Goal: Task Accomplishment & Management: Use online tool/utility

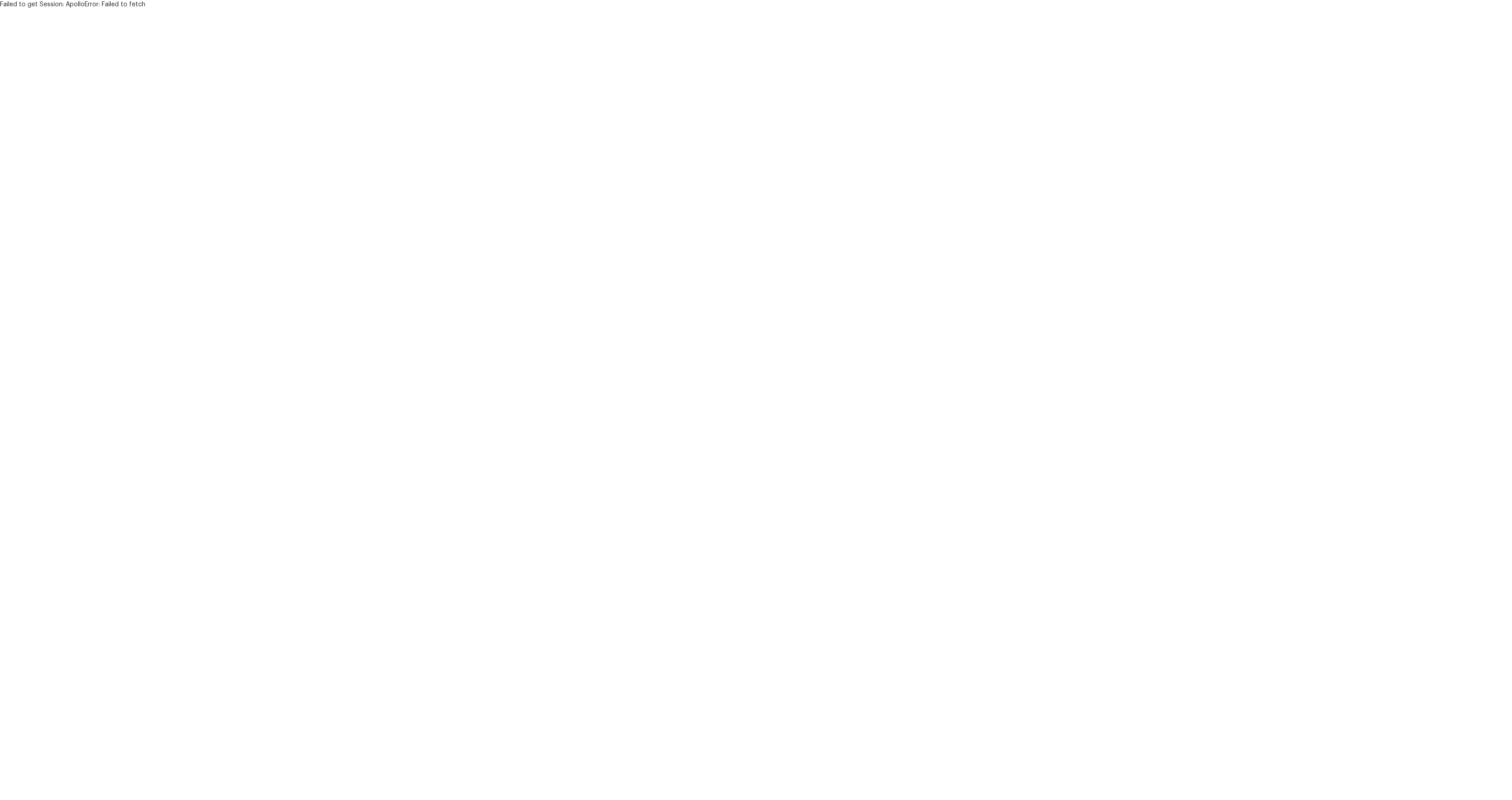
click at [252, 9] on html "Failed to get Session: ApolloError: Failed to fetch" at bounding box center [756, 4] width 1512 height 9
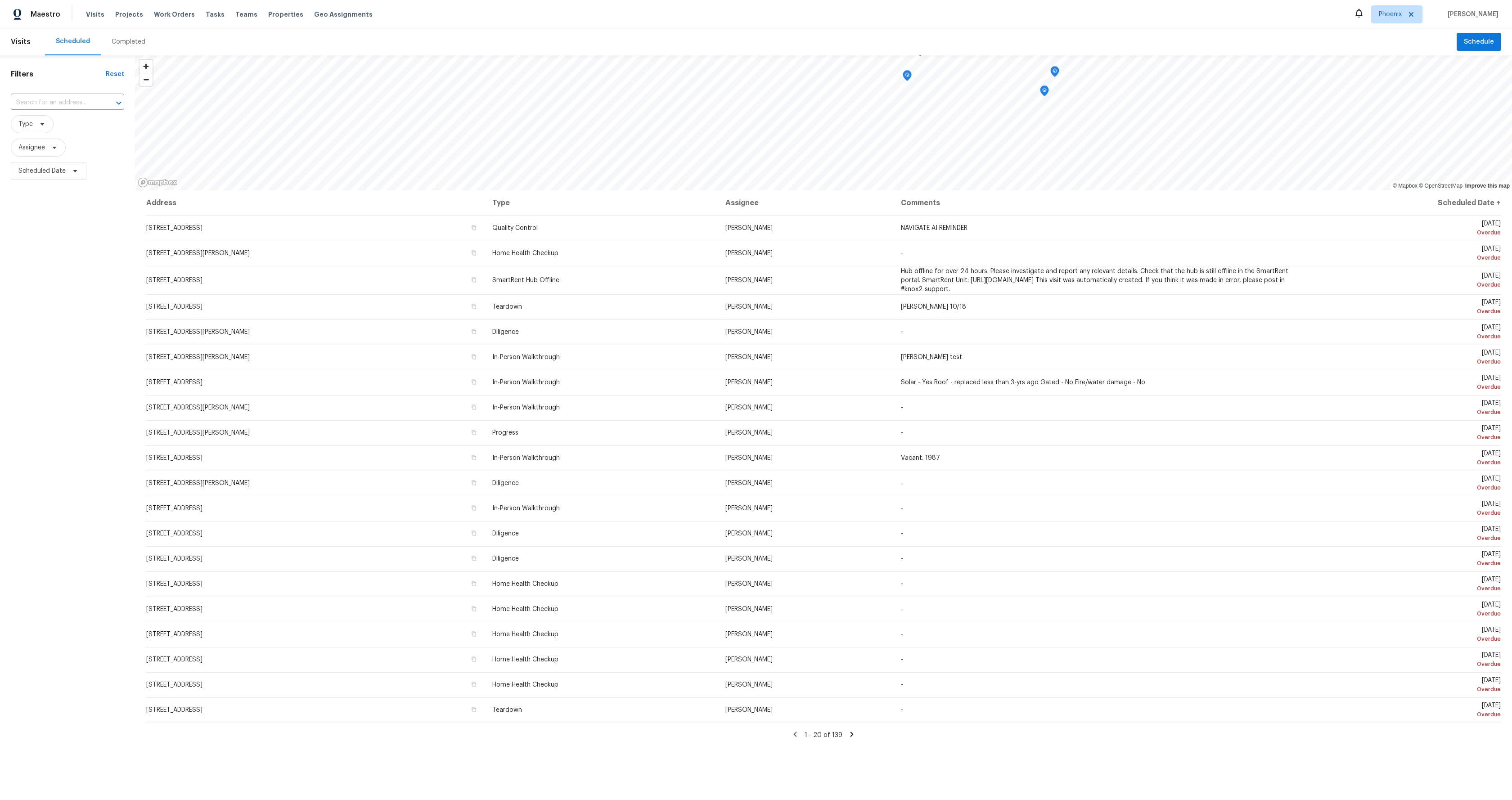
click at [308, 220] on td "13433 N Emberwood Dr, Sun City, AZ 85351" at bounding box center [315, 228] width 339 height 25
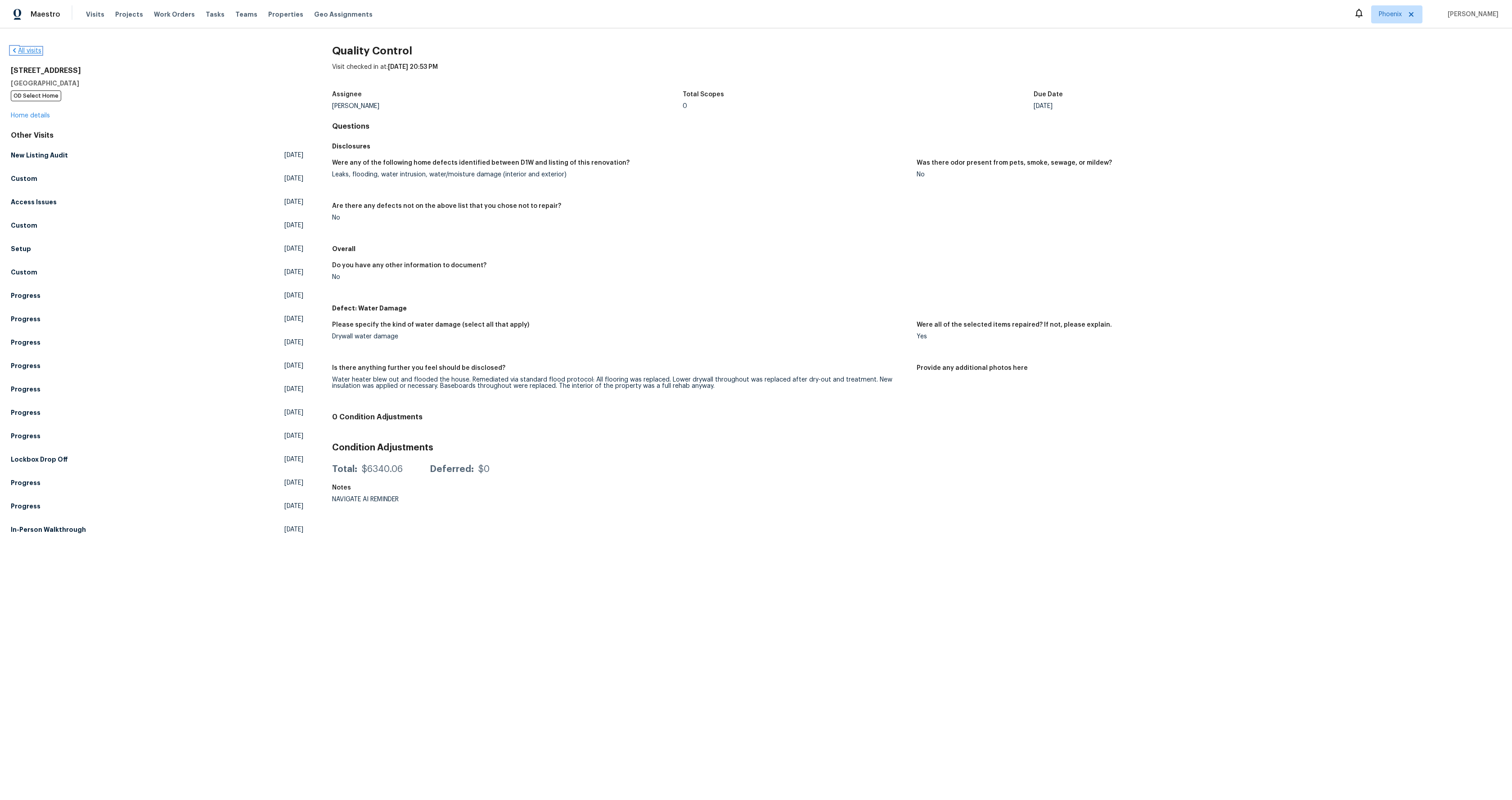
click at [23, 52] on link "All visits" at bounding box center [26, 50] width 31 height 6
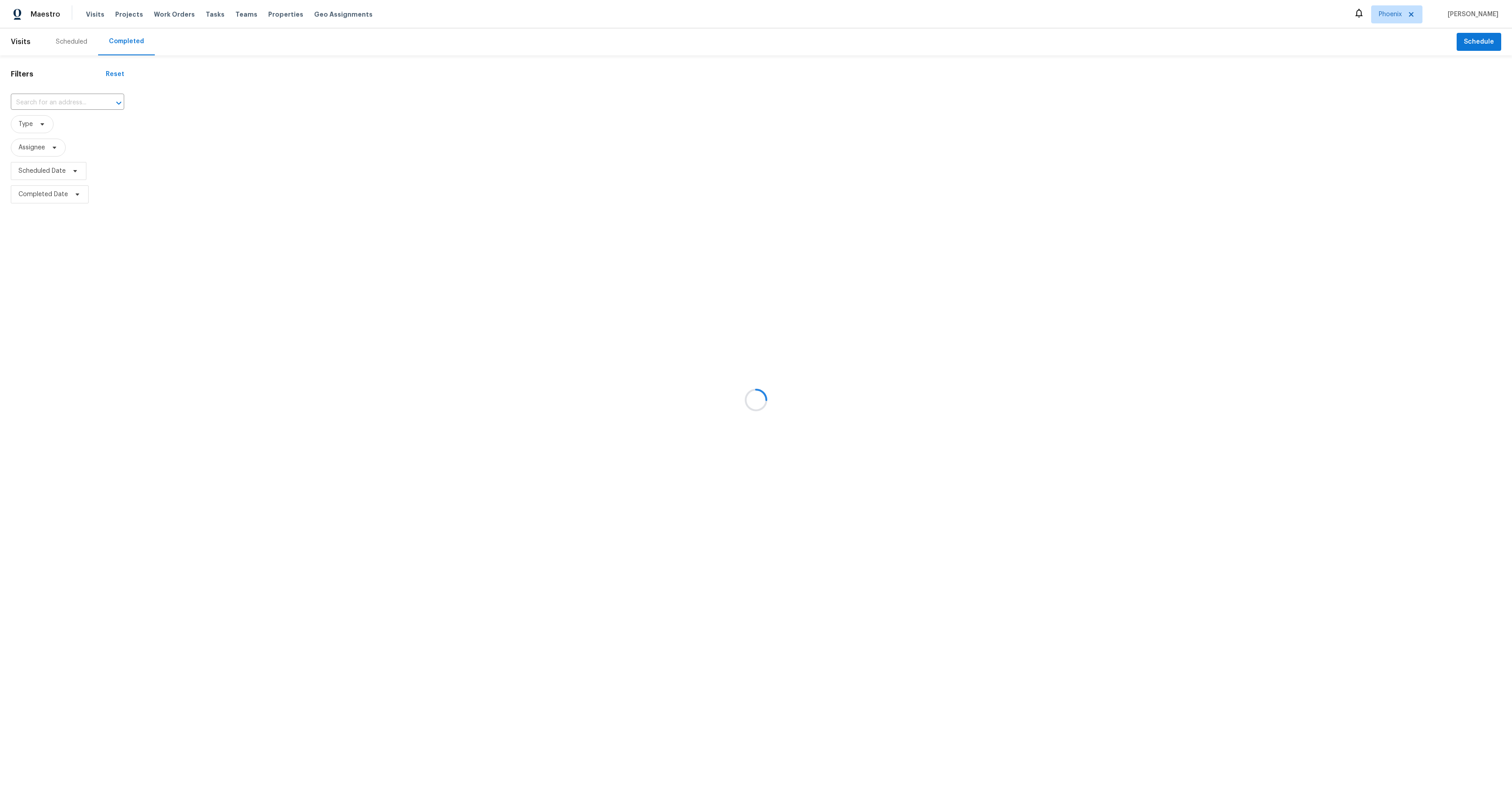
click at [1486, 45] on div at bounding box center [756, 400] width 1512 height 800
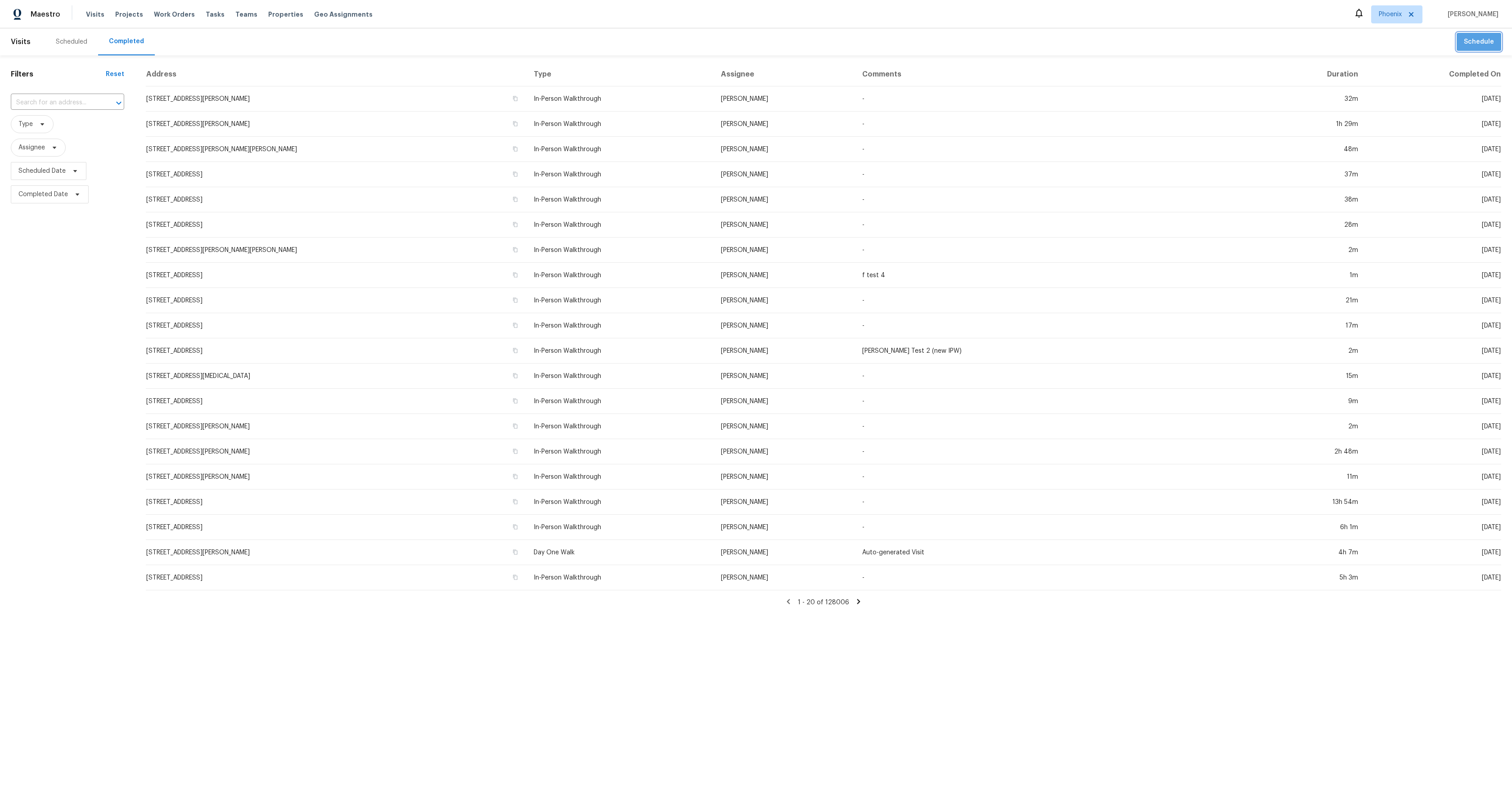
click at [1479, 49] on button "Schedule" at bounding box center [1479, 42] width 45 height 18
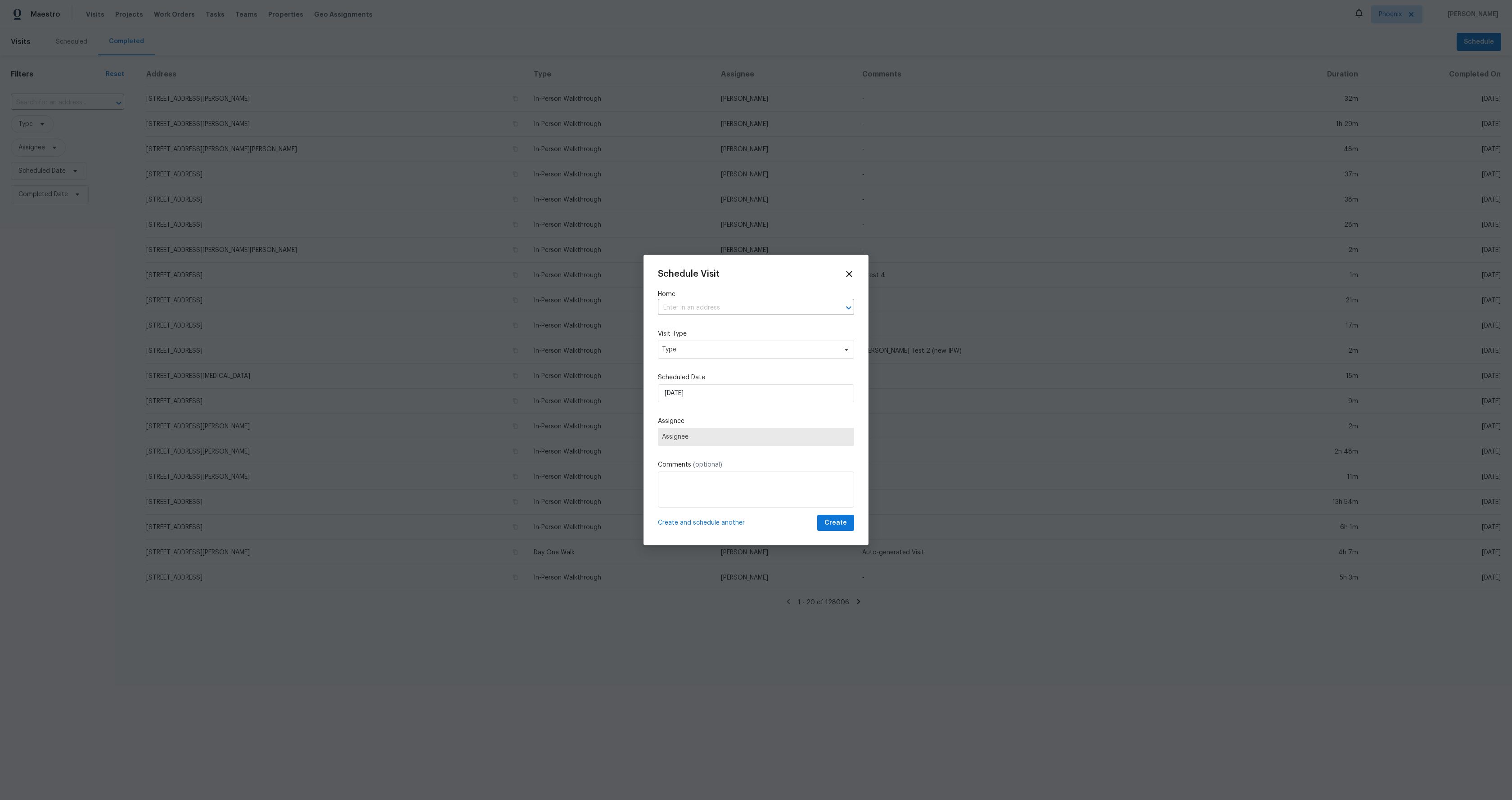
click at [681, 437] on span "Assignee" at bounding box center [756, 437] width 188 height 7
click at [723, 310] on input "text" at bounding box center [743, 308] width 171 height 14
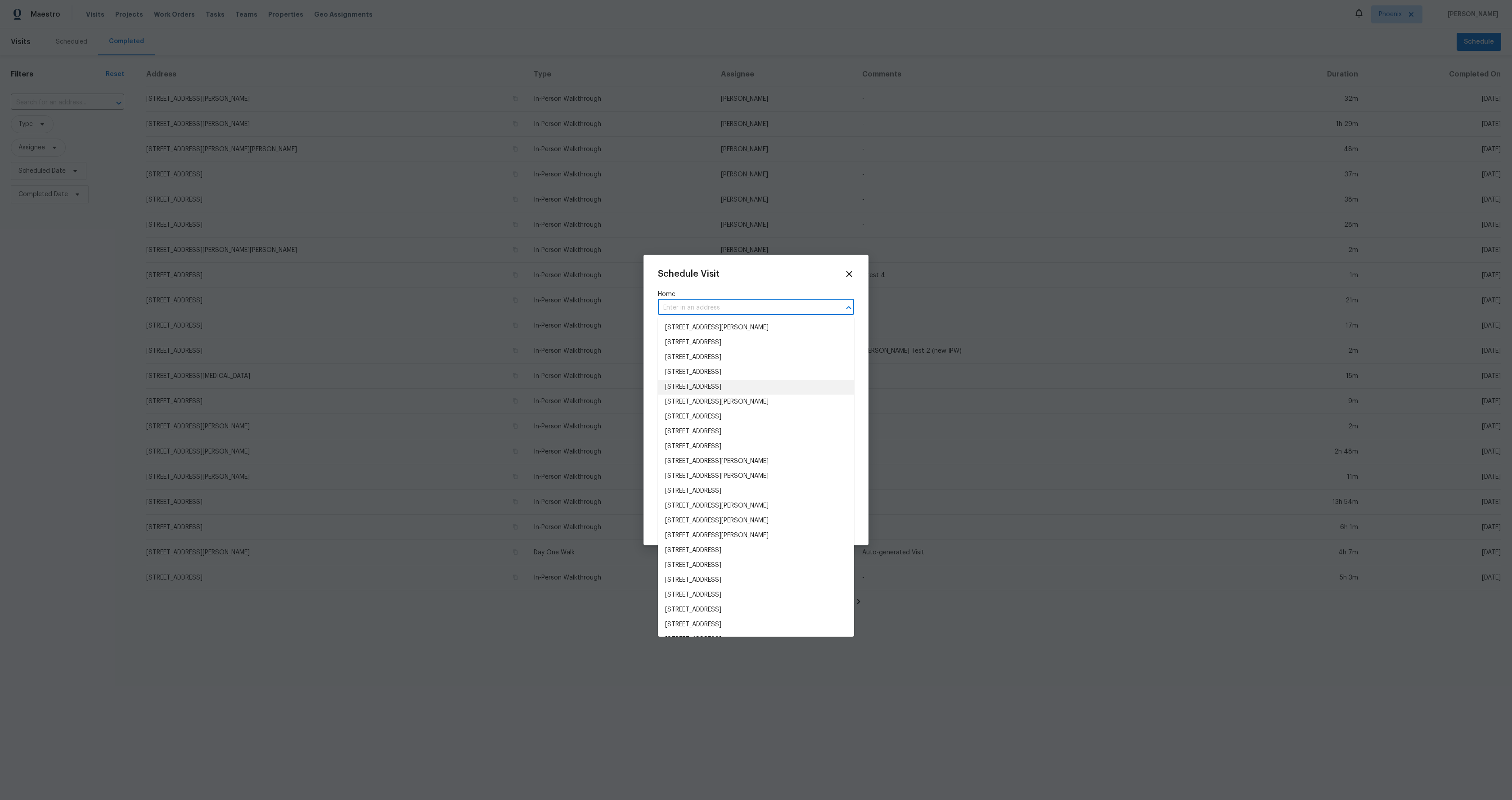
click at [699, 389] on li "1725 E Verde Blvd, Queen Creek, AZ 85140" at bounding box center [756, 387] width 196 height 15
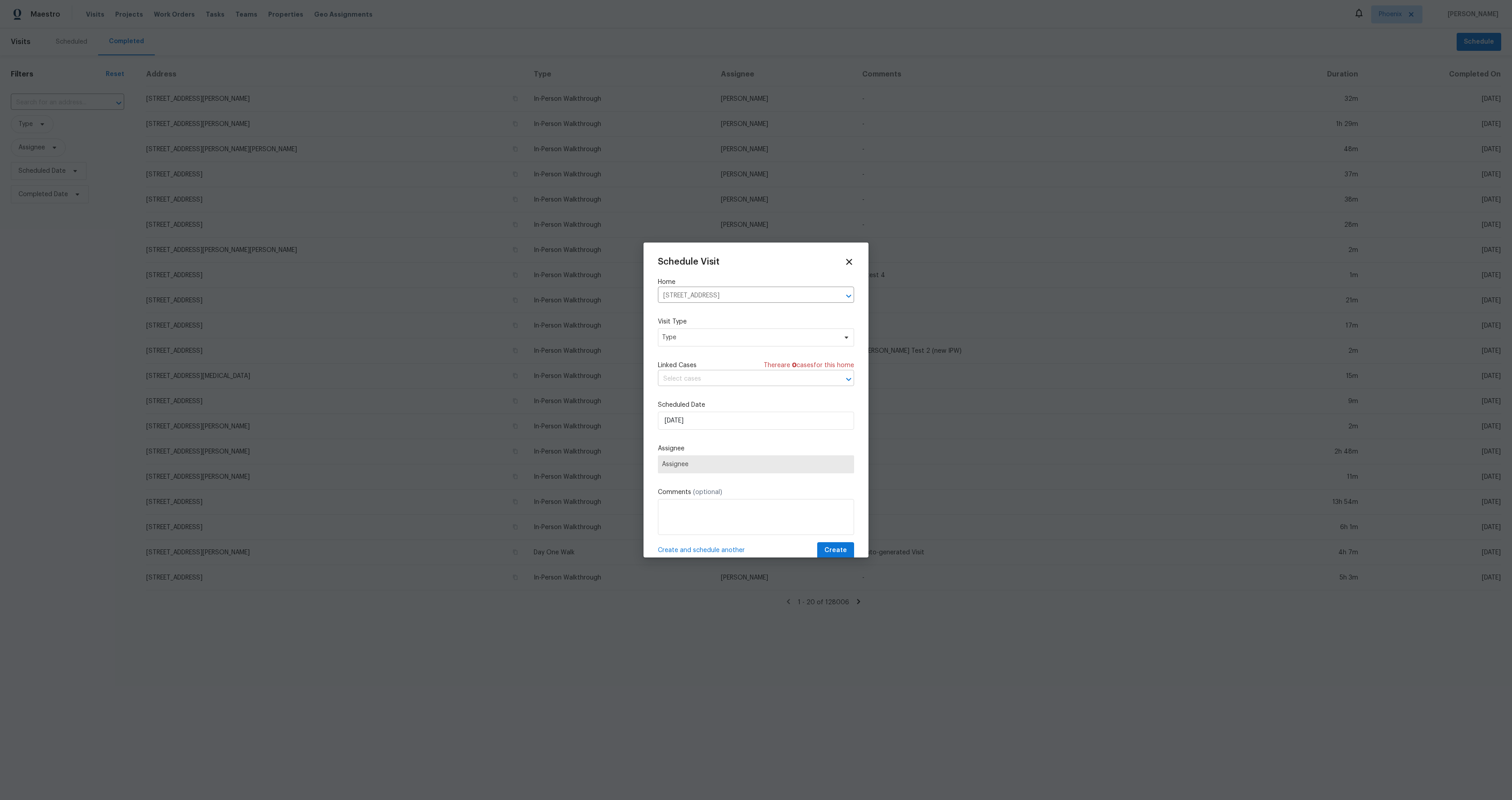
click at [725, 382] on input "text" at bounding box center [743, 379] width 171 height 14
click at [711, 298] on input "1725 E Verde Blvd, Queen Creek, AZ 85140" at bounding box center [743, 296] width 171 height 14
click at [708, 309] on li "1725 E Verde Blvd, Queen Creek, AZ 85140" at bounding box center [756, 316] width 196 height 15
drag, startPoint x: 714, startPoint y: 376, endPoint x: 713, endPoint y: 387, distance: 11.0
click at [714, 376] on input "text" at bounding box center [743, 379] width 171 height 14
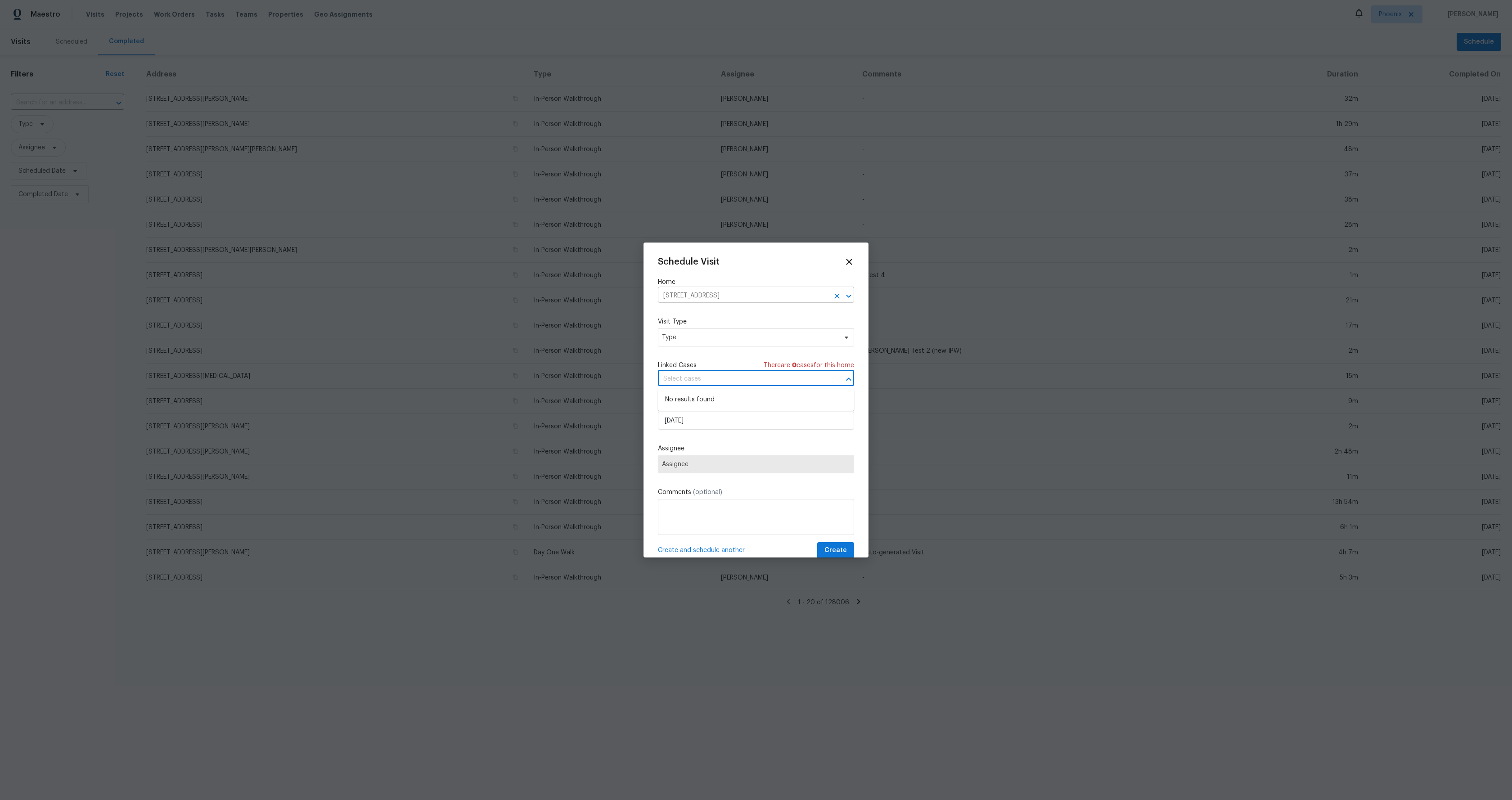
drag, startPoint x: 703, startPoint y: 403, endPoint x: 714, endPoint y: 292, distance: 111.5
click at [768, 291] on input "1725 E Verde Blvd, Queen Creek, AZ 85140" at bounding box center [743, 296] width 171 height 14
click at [833, 295] on icon "Clear" at bounding box center [836, 296] width 9 height 9
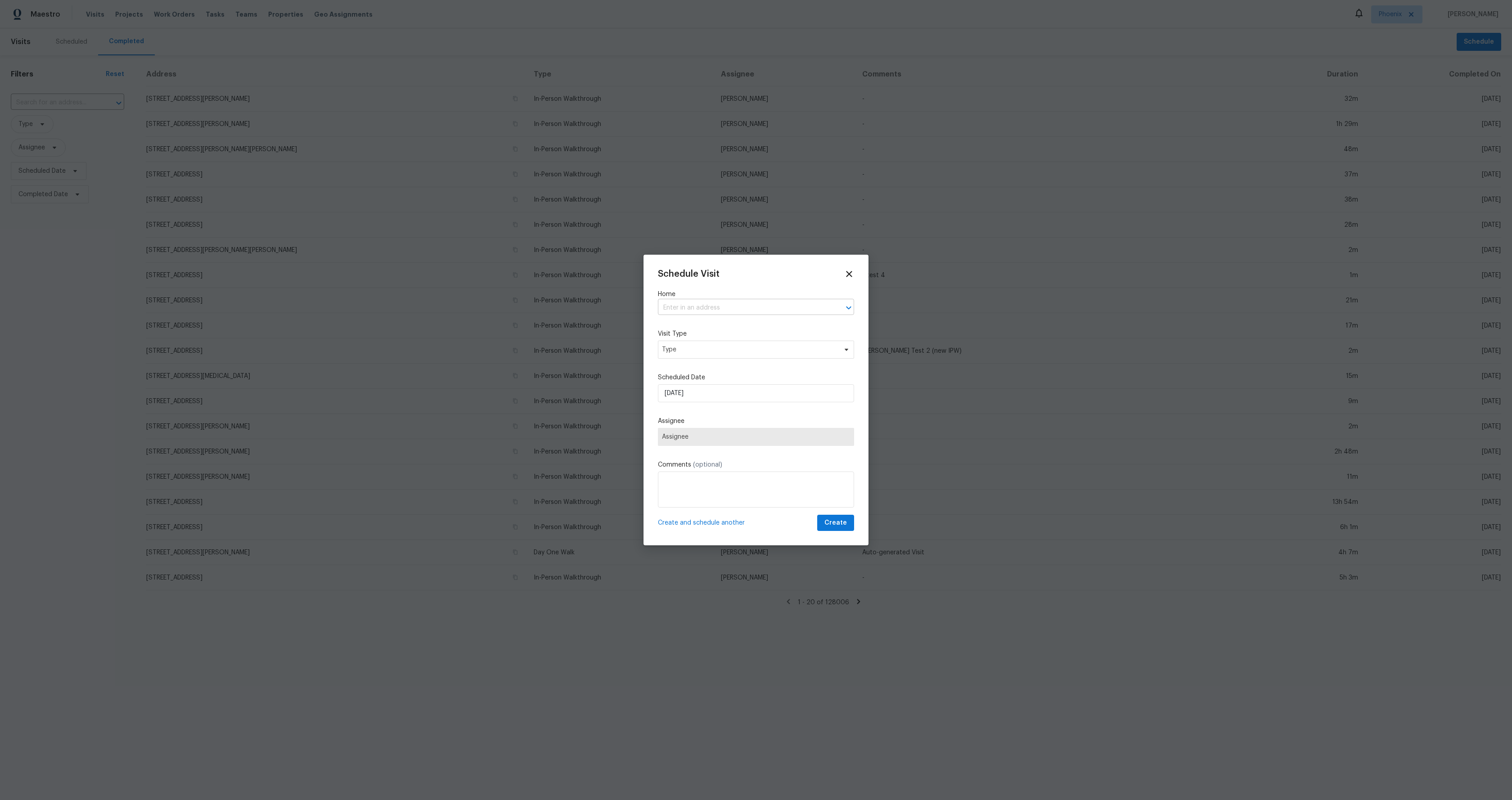
click at [788, 312] on input "text" at bounding box center [743, 308] width 171 height 14
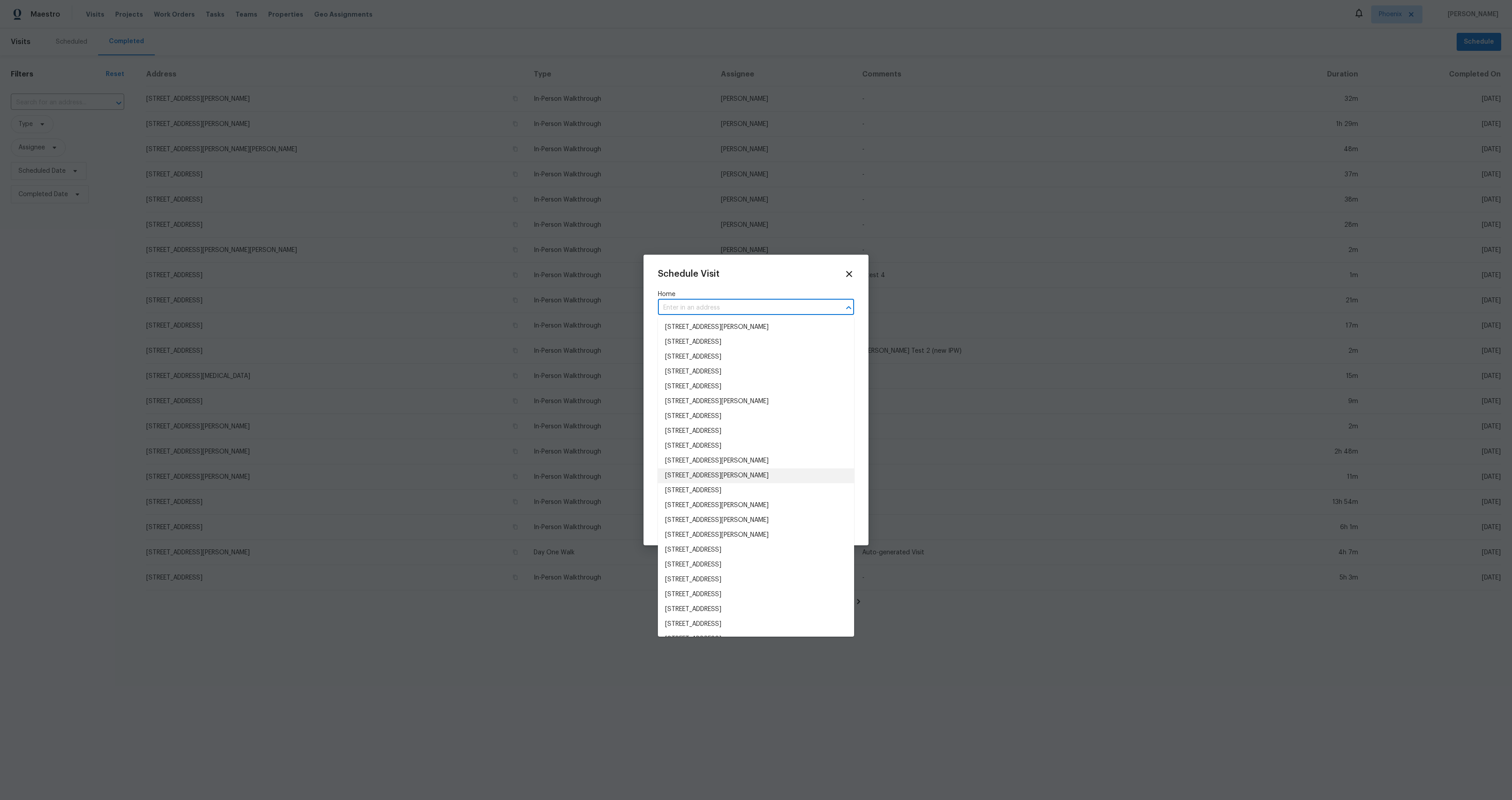
click at [778, 477] on ul "2703 S Valle Verde, Mesa, AZ 85209 38276 N La Grange Ln, San Tan Valley, AZ 851…" at bounding box center [756, 477] width 196 height 320
click at [728, 404] on li "4414 E Covina St, Mesa, AZ 85205" at bounding box center [756, 407] width 196 height 15
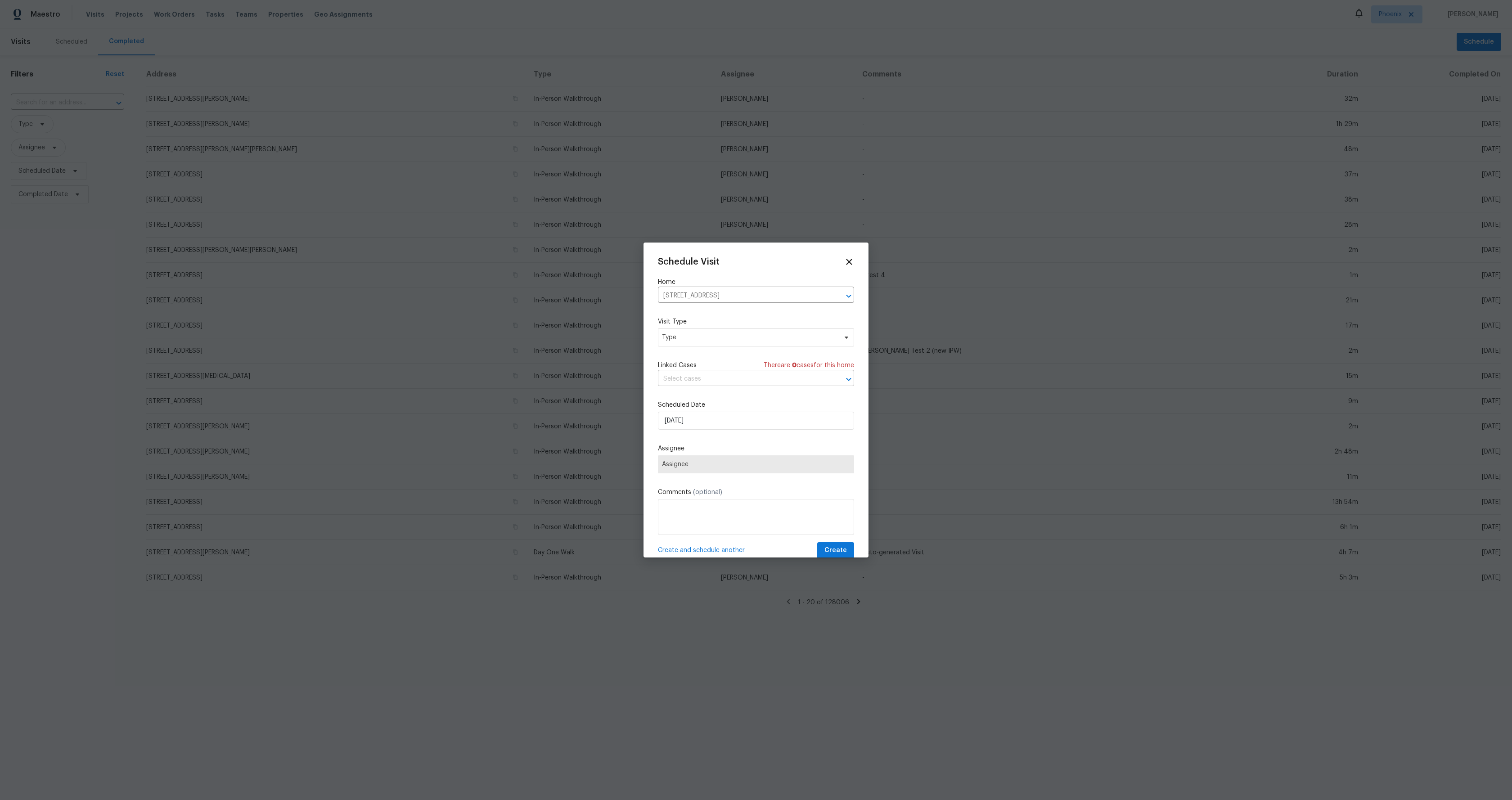
click at [736, 376] on input "text" at bounding box center [743, 379] width 171 height 14
click at [849, 261] on icon at bounding box center [849, 262] width 6 height 6
